Goal: Task Accomplishment & Management: Manage account settings

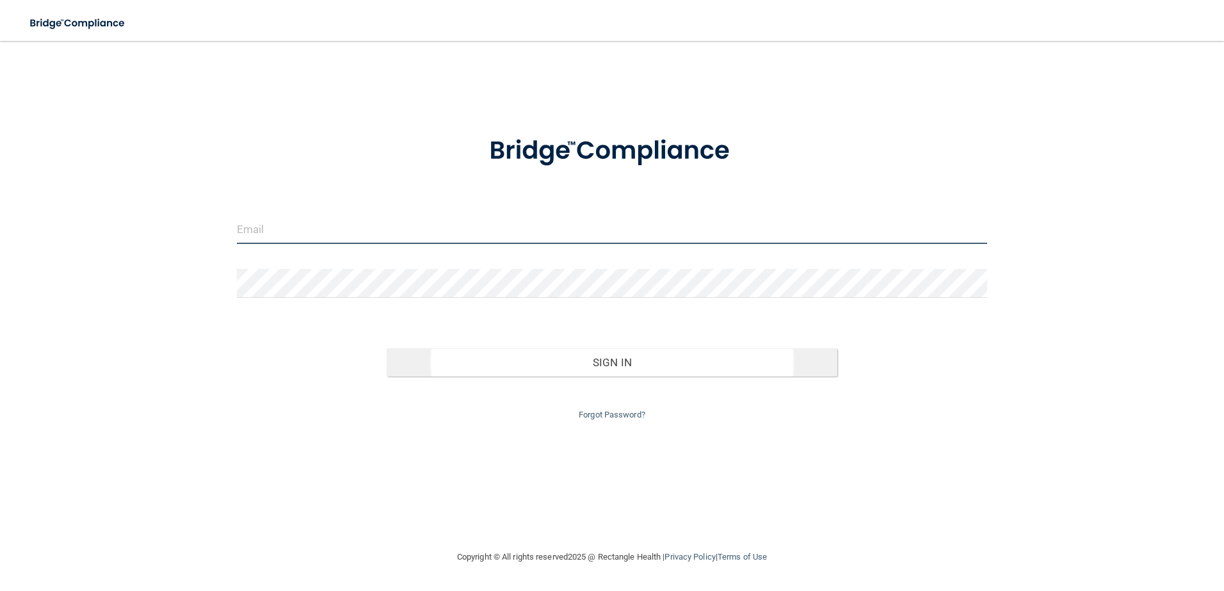
type input "[EMAIL_ADDRESS][DOMAIN_NAME]"
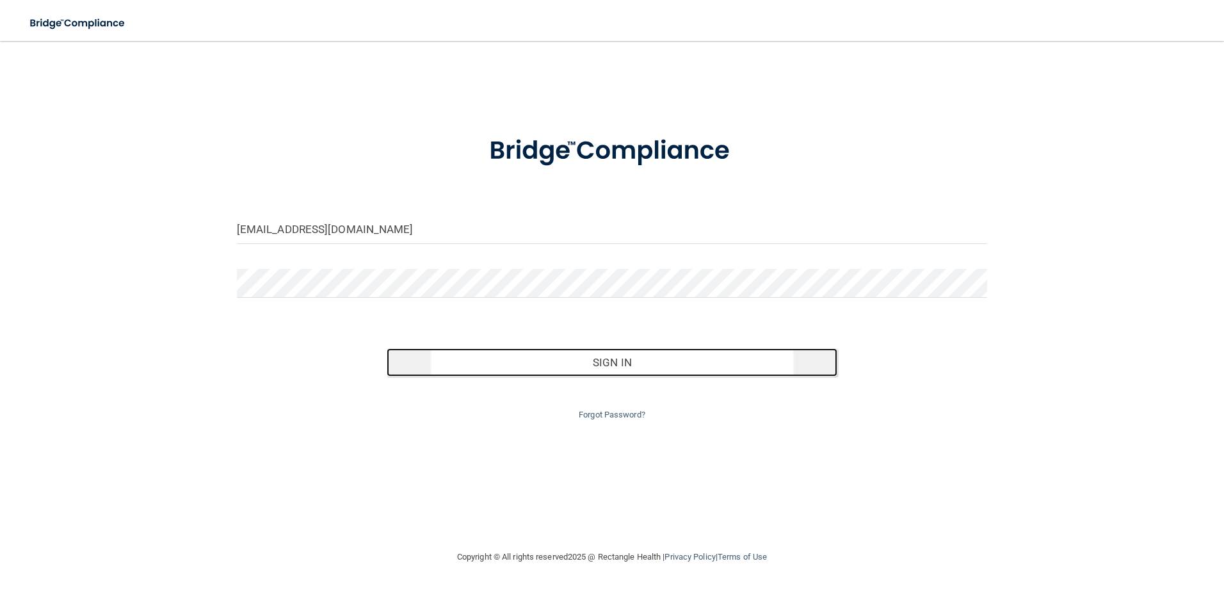
click at [638, 358] on button "Sign In" at bounding box center [612, 362] width 451 height 28
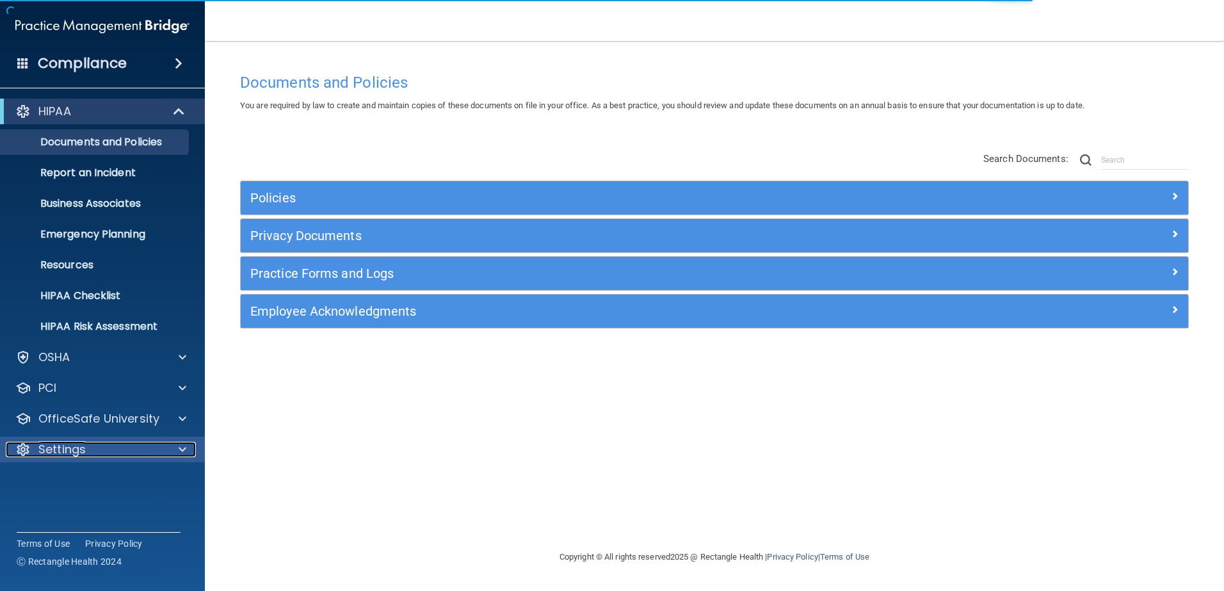
click at [181, 448] on span at bounding box center [183, 449] width 8 height 15
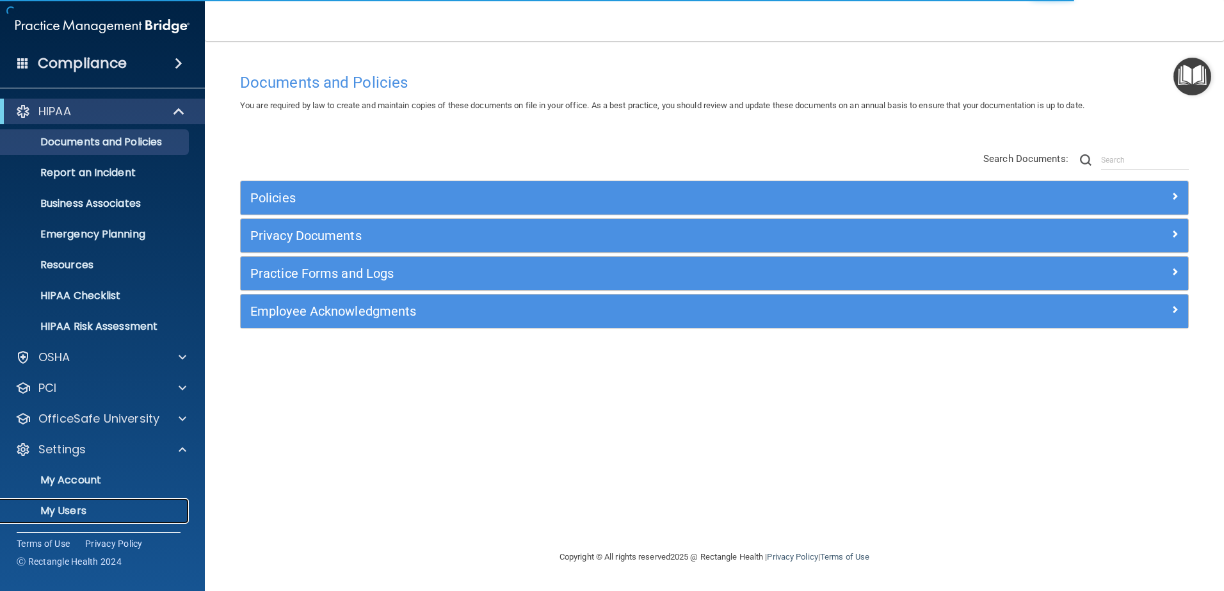
click at [70, 508] on p "My Users" at bounding box center [95, 511] width 175 height 13
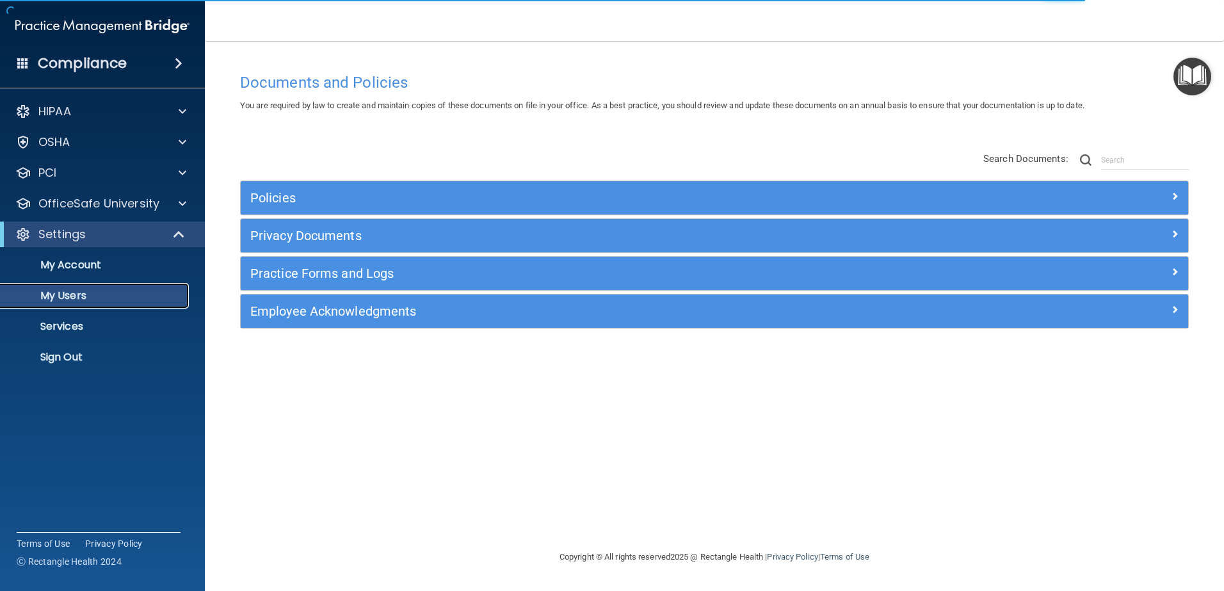
select select "20"
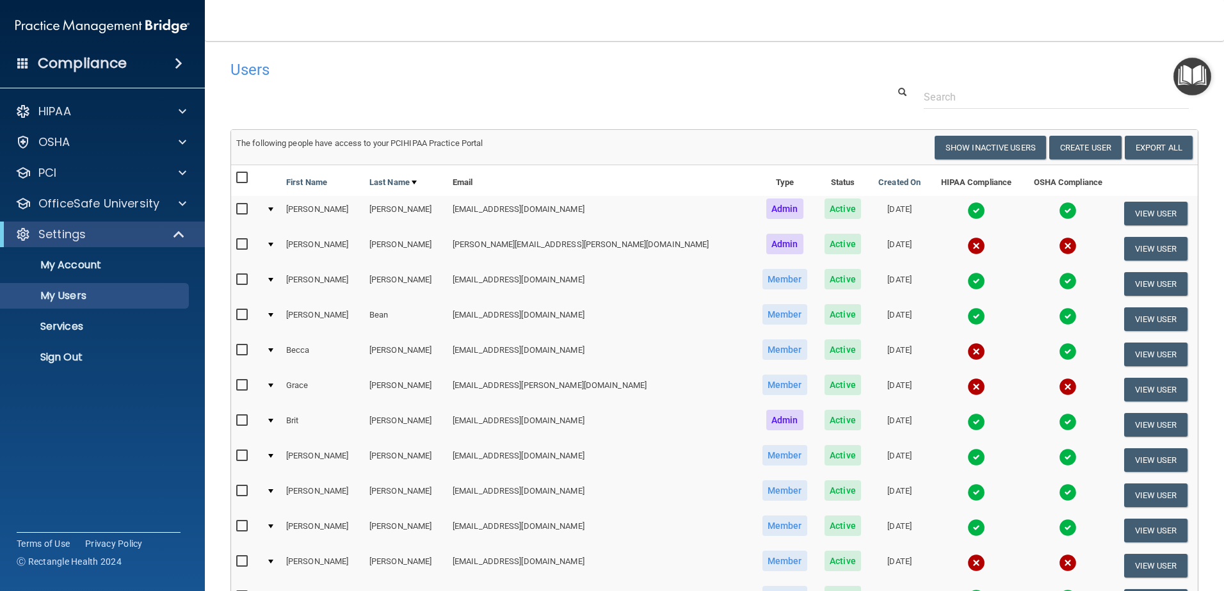
click at [244, 243] on input "checkbox" at bounding box center [243, 244] width 15 height 10
checkbox input "true"
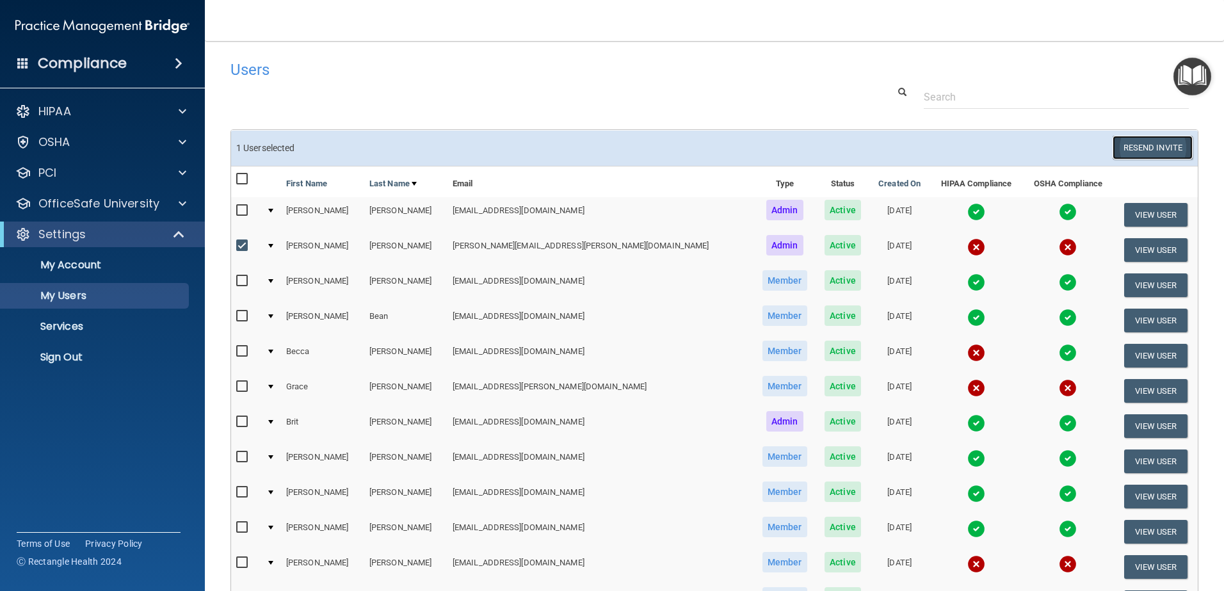
click at [1140, 143] on button "Resend Invite" at bounding box center [1153, 148] width 80 height 24
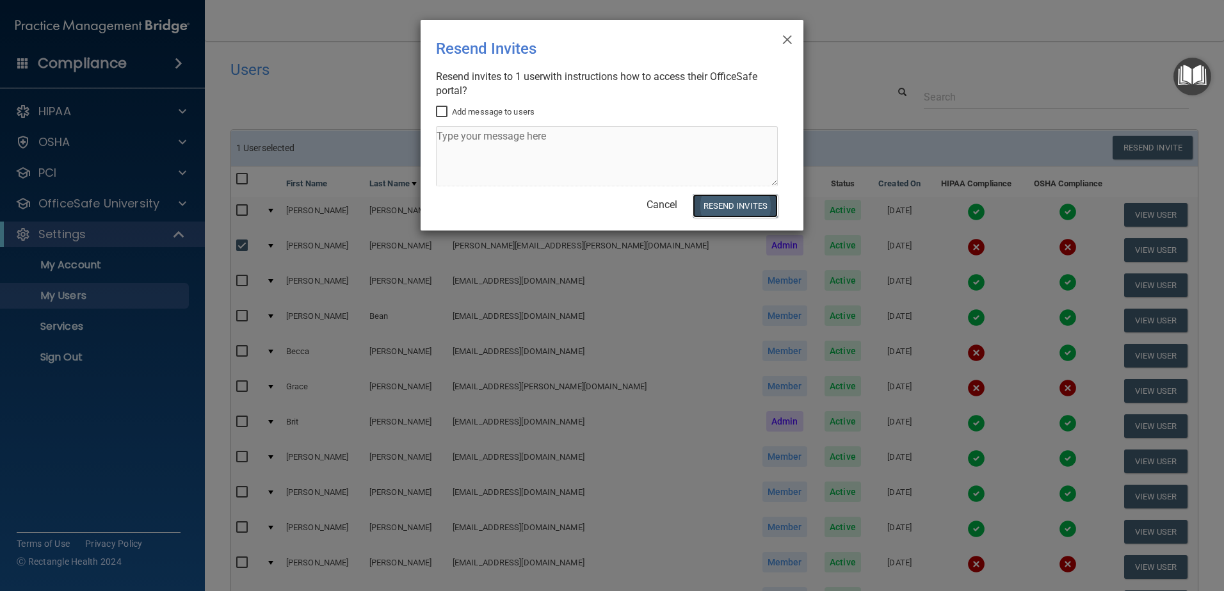
click at [722, 211] on button "Resend Invites" at bounding box center [735, 206] width 85 height 24
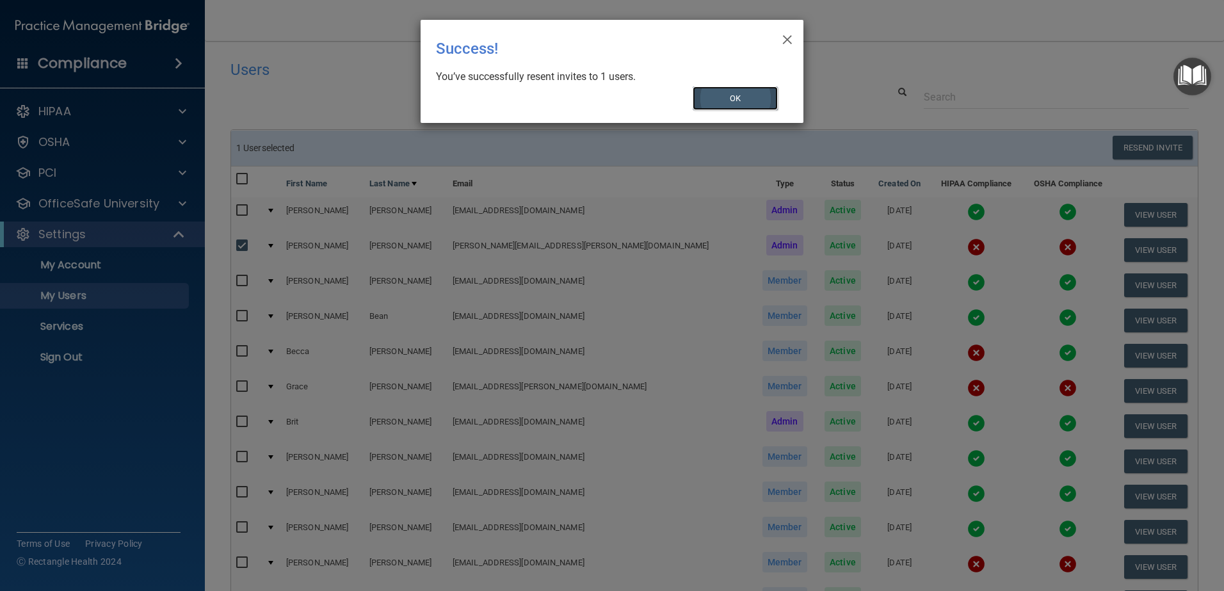
click at [729, 101] on button "OK" at bounding box center [736, 98] width 86 height 24
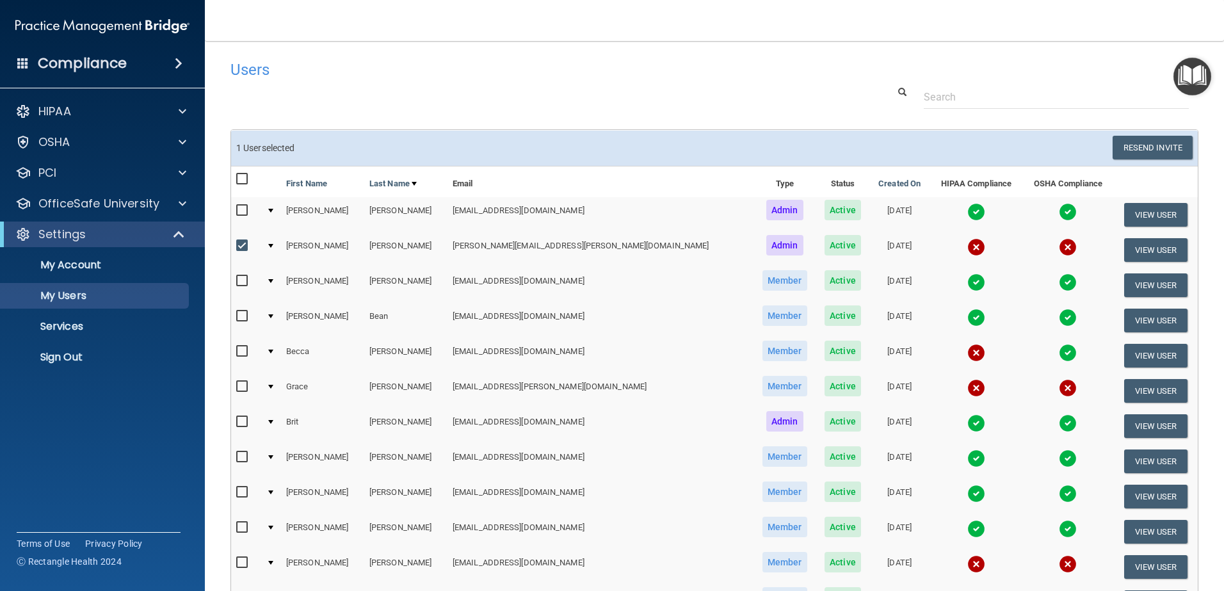
click at [241, 384] on input "checkbox" at bounding box center [243, 387] width 15 height 10
checkbox input "true"
click at [1137, 146] on button "Resend Invite" at bounding box center [1153, 148] width 80 height 24
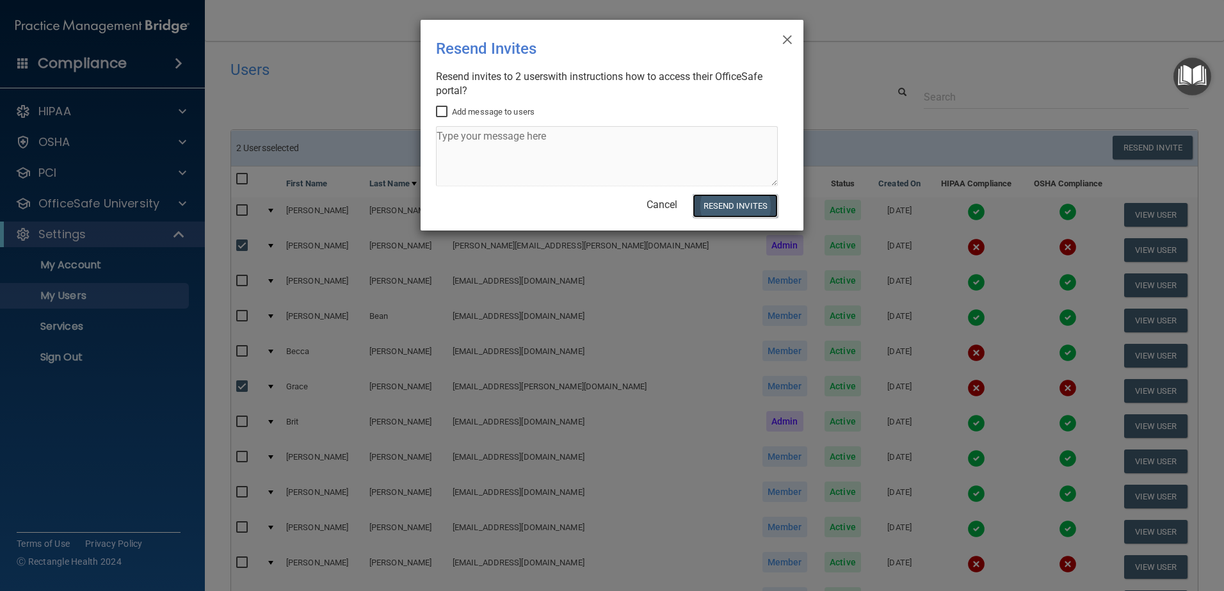
click at [733, 200] on button "Resend Invites" at bounding box center [735, 206] width 85 height 24
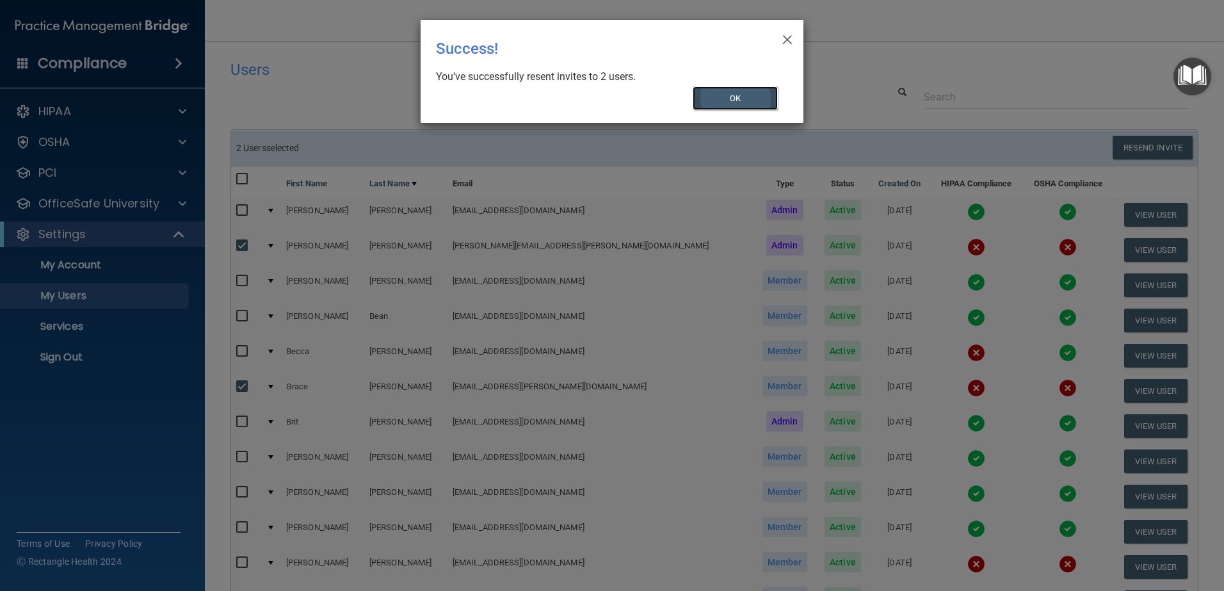
click at [732, 101] on button "OK" at bounding box center [736, 98] width 86 height 24
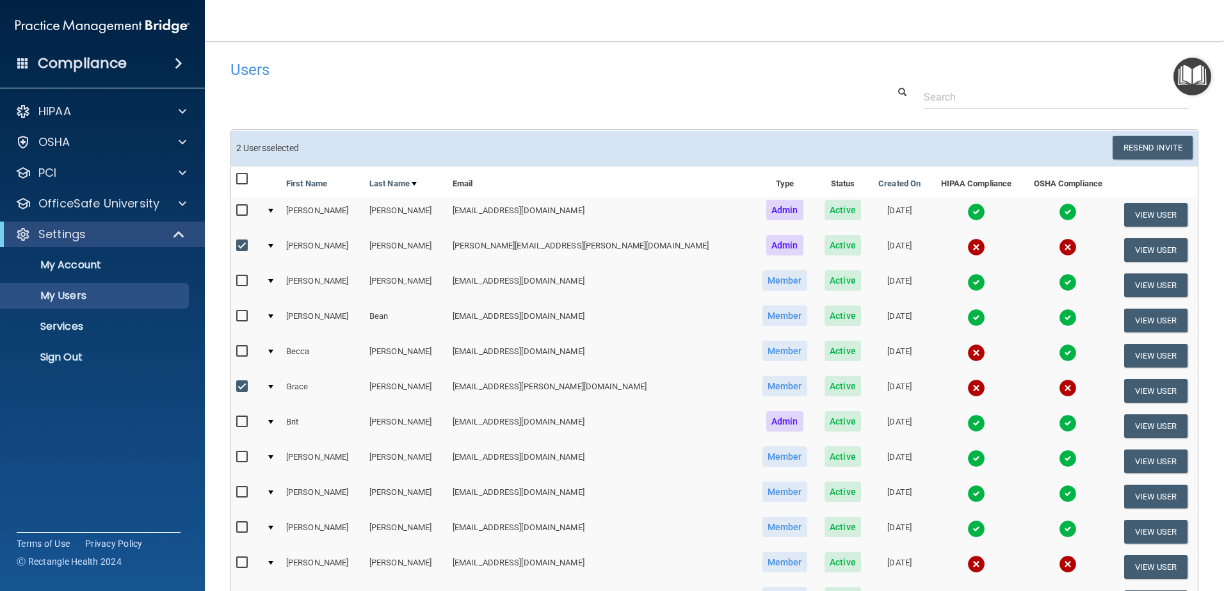
click at [241, 245] on input "checkbox" at bounding box center [243, 246] width 15 height 10
checkbox input "false"
click at [246, 387] on input "checkbox" at bounding box center [243, 387] width 15 height 10
checkbox input "false"
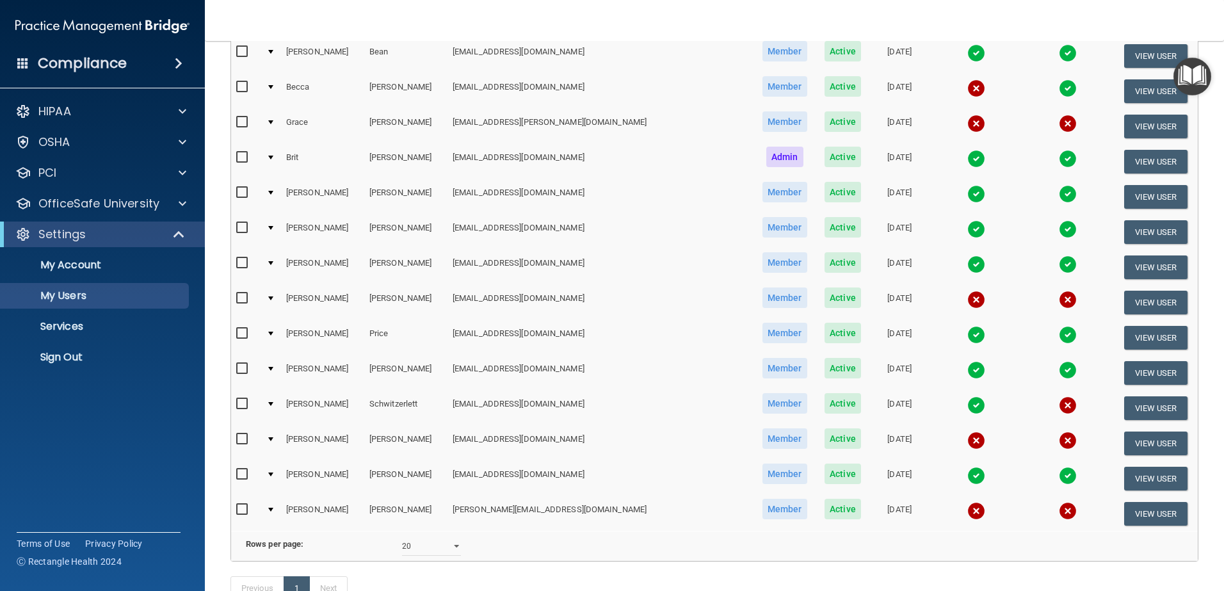
scroll to position [275, 0]
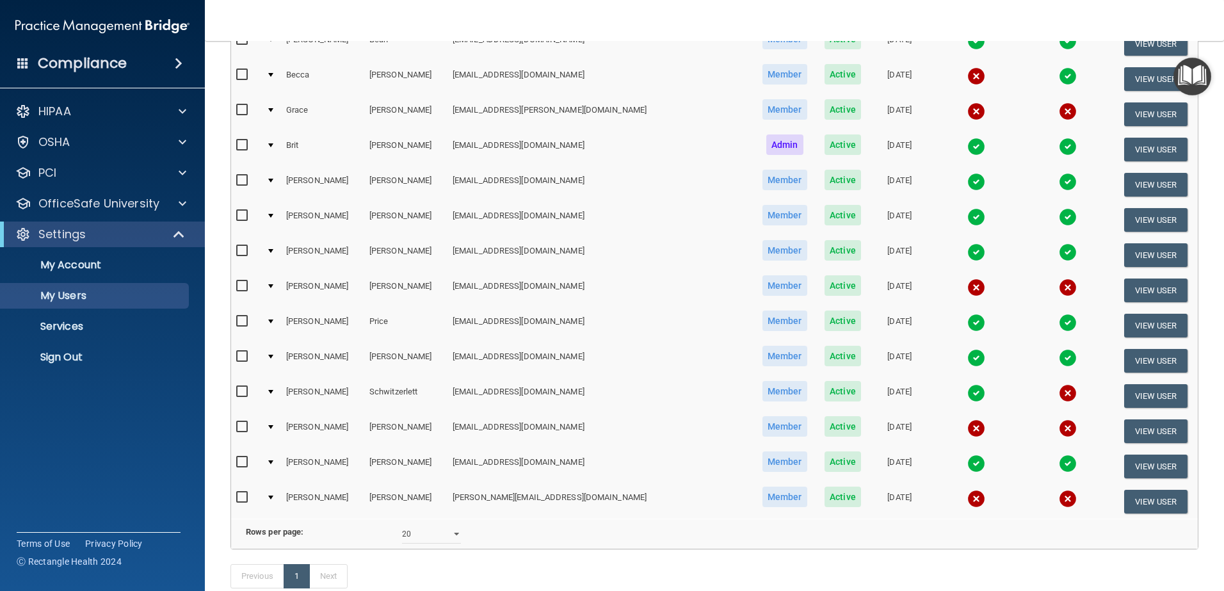
drag, startPoint x: 240, startPoint y: 496, endPoint x: 252, endPoint y: 496, distance: 12.2
click at [241, 496] on input "checkbox" at bounding box center [243, 497] width 15 height 10
checkbox input "true"
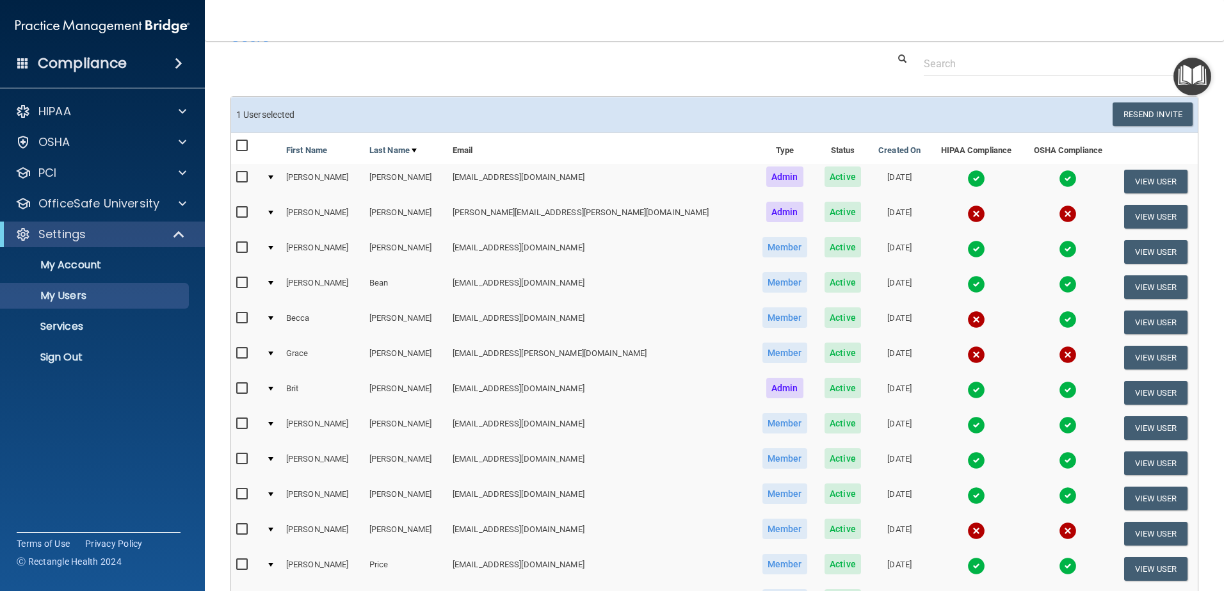
scroll to position [0, 0]
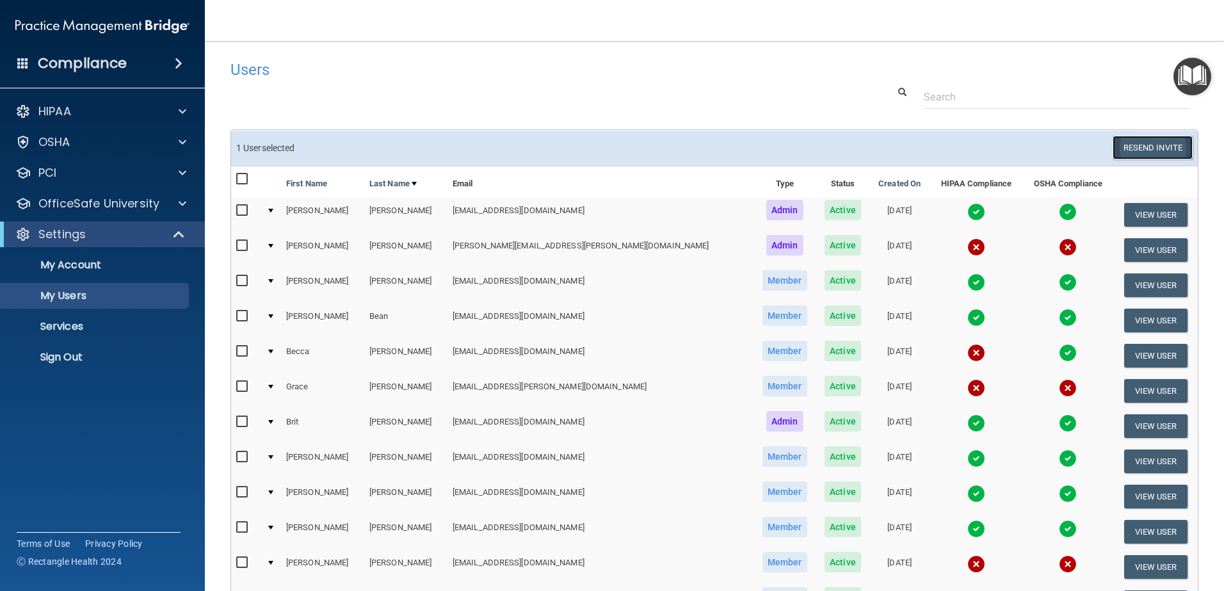
click at [1124, 145] on button "Resend Invite" at bounding box center [1153, 148] width 80 height 24
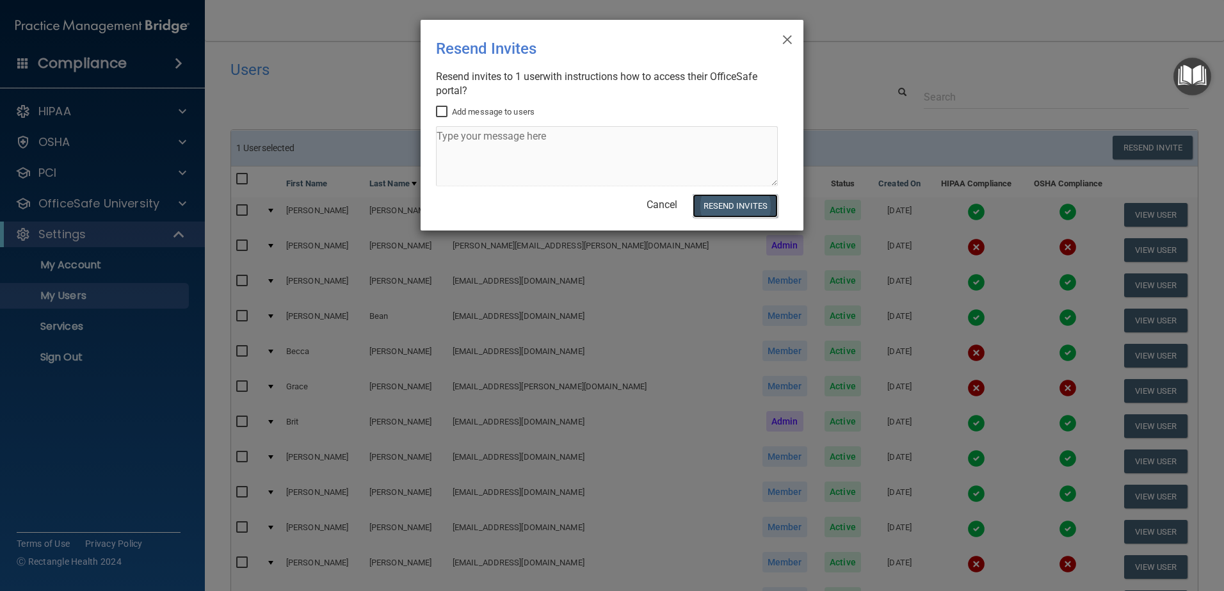
click at [740, 202] on button "Resend Invites" at bounding box center [735, 206] width 85 height 24
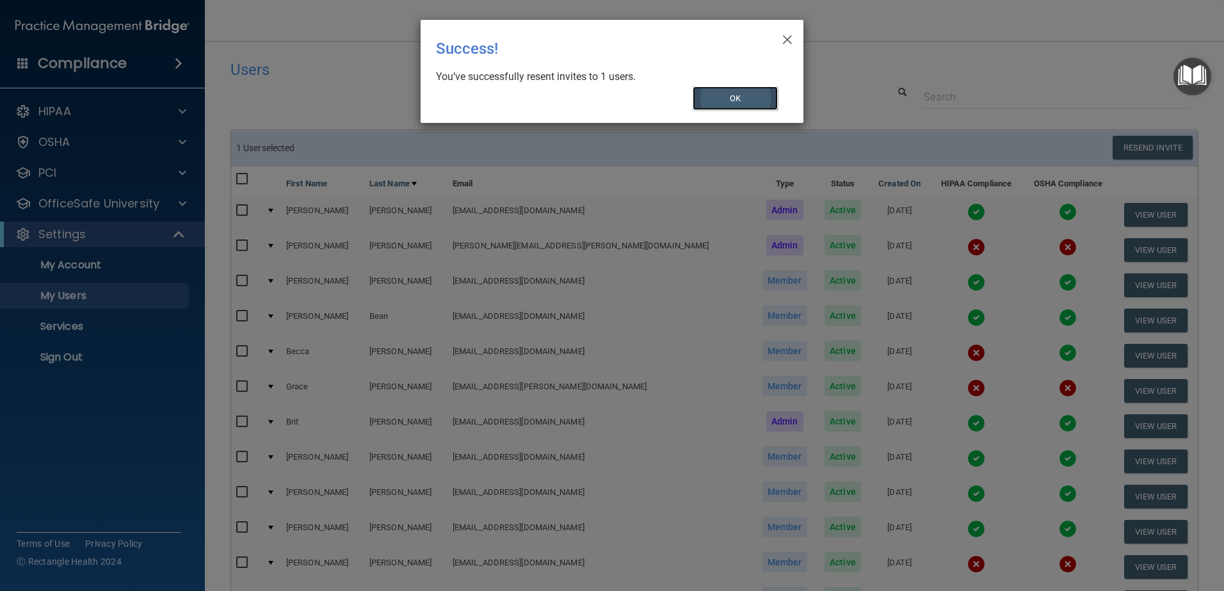
click at [722, 98] on button "OK" at bounding box center [736, 98] width 86 height 24
